Goal: Find specific page/section: Find specific page/section

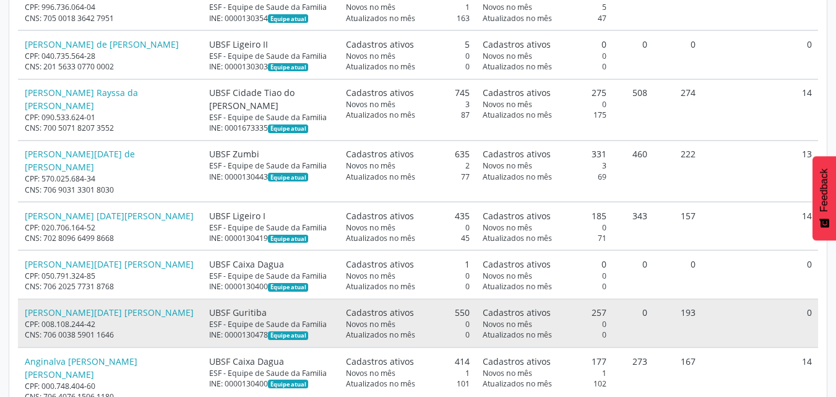
scroll to position [619, 0]
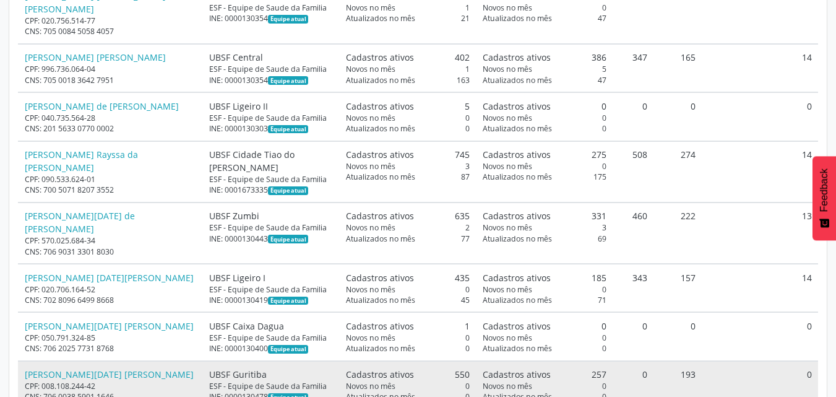
click at [245, 381] on div "ESF - Equipe de Saude da Familia" at bounding box center [271, 386] width 124 height 11
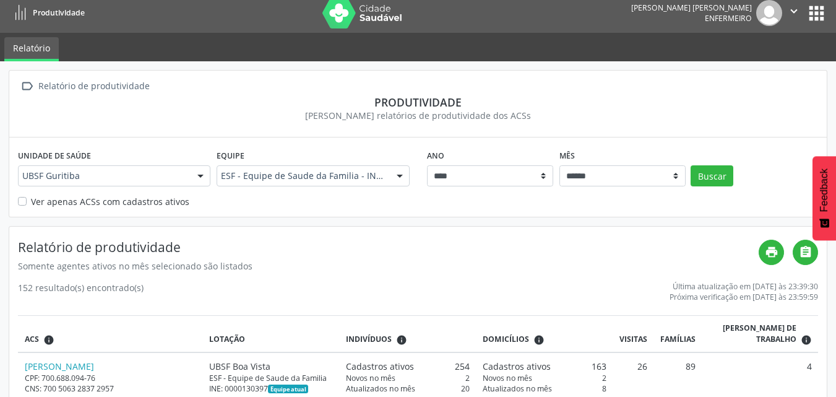
scroll to position [0, 0]
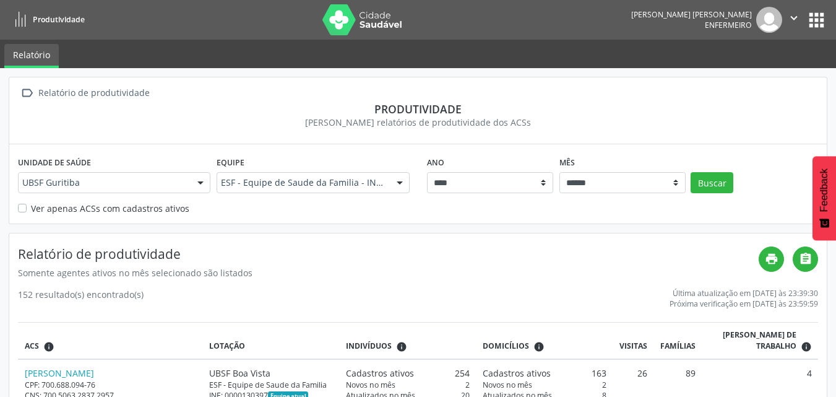
click at [711, 105] on div "Produtividade" at bounding box center [418, 109] width 800 height 14
click at [817, 25] on button "apps" at bounding box center [817, 20] width 22 height 22
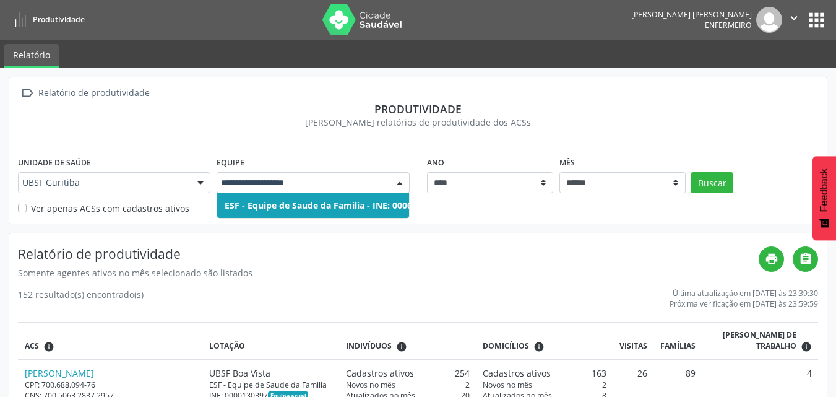
click at [400, 185] on div at bounding box center [400, 183] width 19 height 21
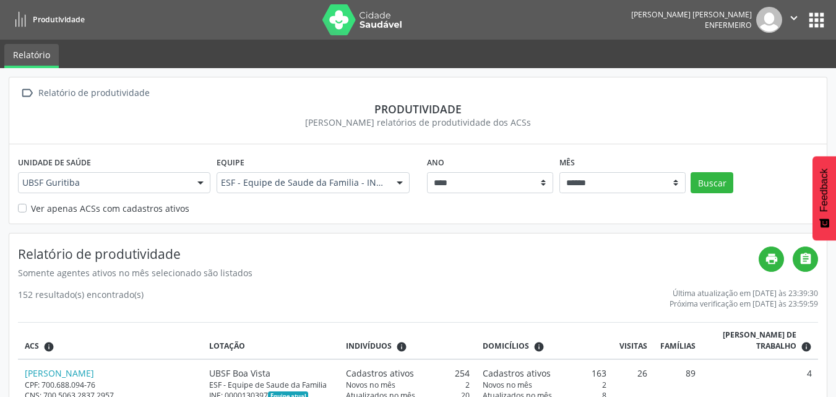
click at [816, 22] on button "apps" at bounding box center [817, 20] width 22 height 22
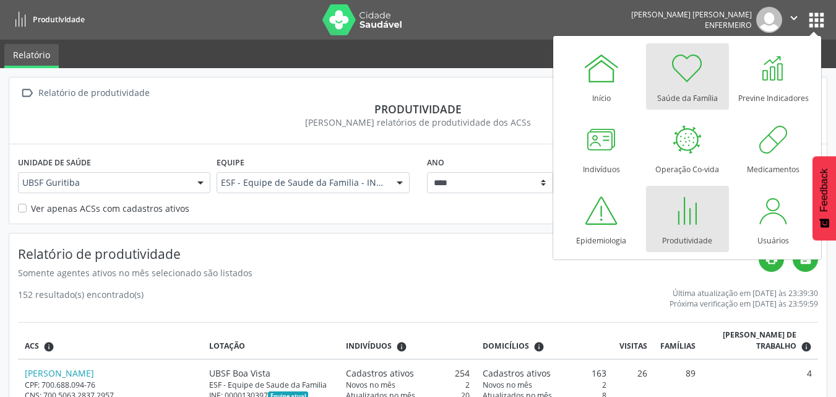
click at [688, 88] on div "Saúde da Família" at bounding box center [687, 95] width 61 height 17
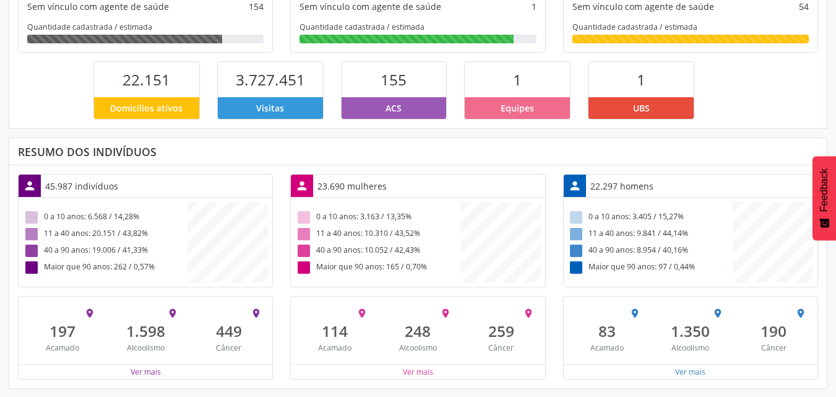
scroll to position [267, 0]
